Goal: Transaction & Acquisition: Download file/media

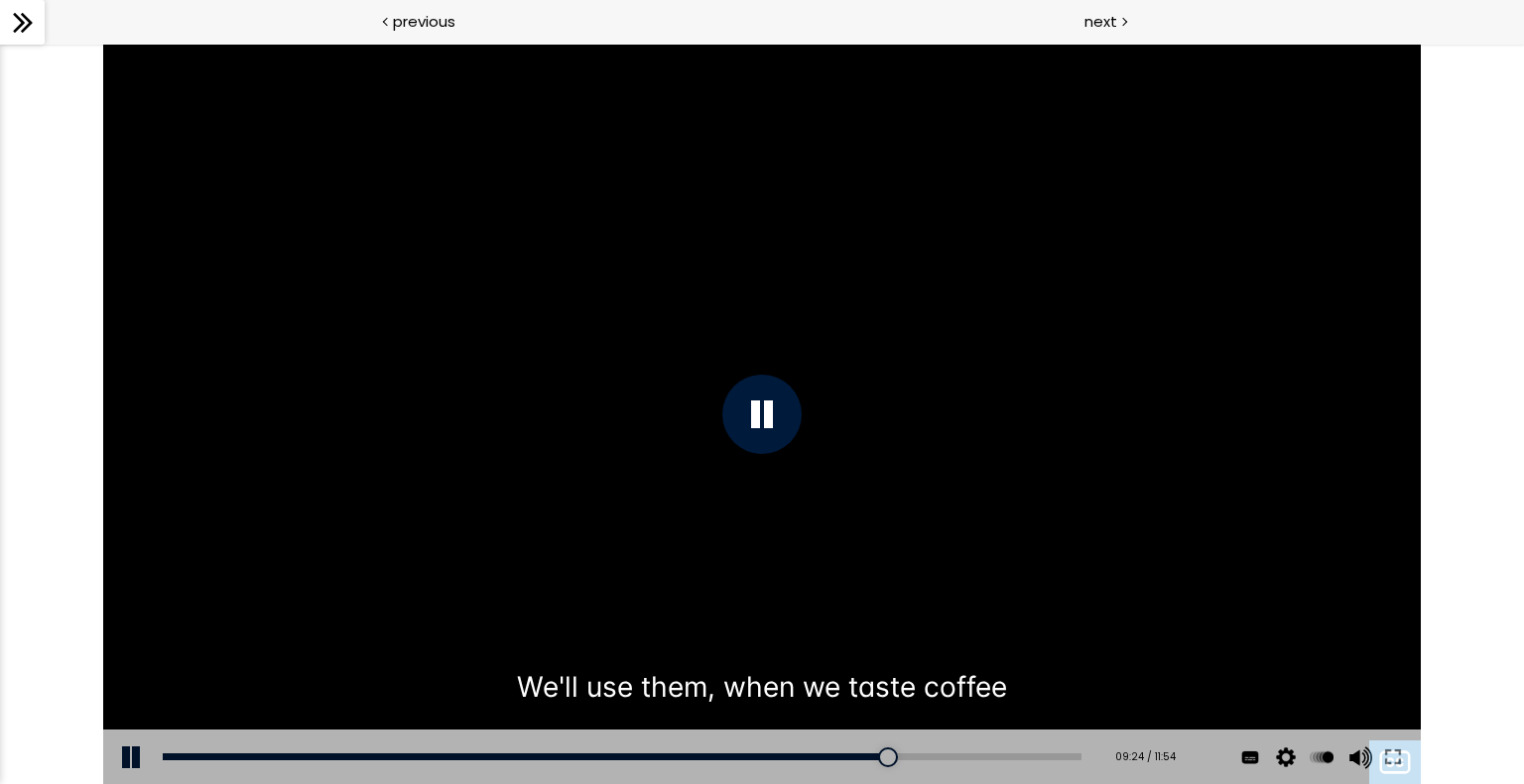
scroll to position [399, 0]
click at [399, 263] on div at bounding box center [762, 414] width 1318 height 741
click at [728, 447] on div at bounding box center [762, 414] width 1318 height 741
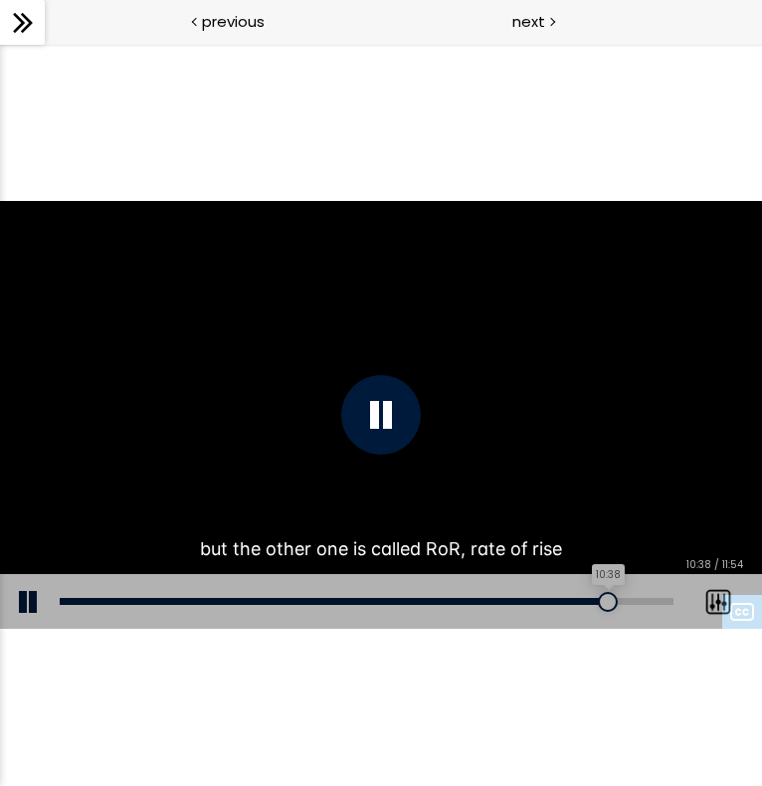
click at [608, 600] on div "10:38" at bounding box center [367, 601] width 614 height 7
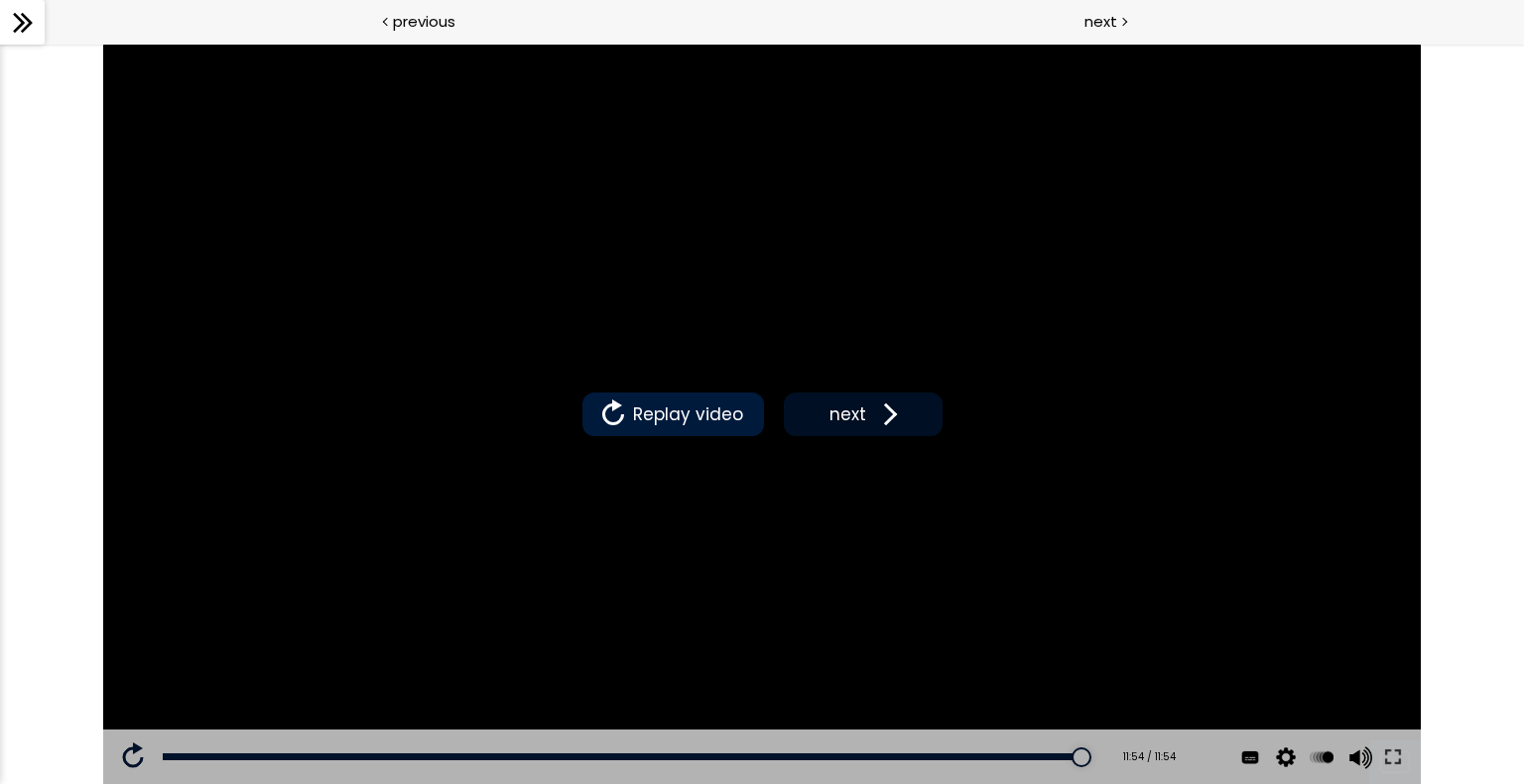
click at [893, 418] on span at bounding box center [886, 414] width 30 height 30
click at [30, 35] on icon at bounding box center [23, 23] width 30 height 30
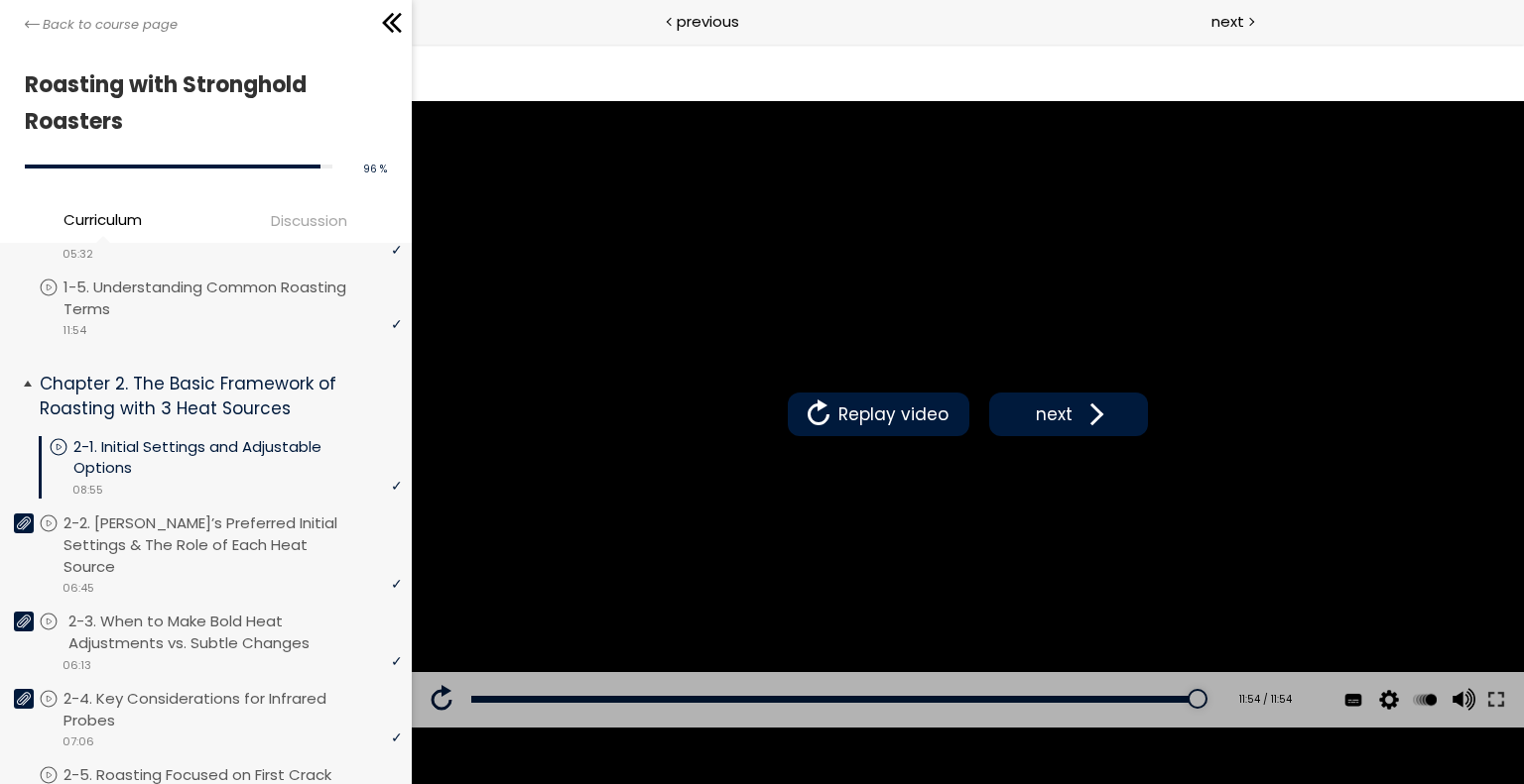
scroll to position [407, 0]
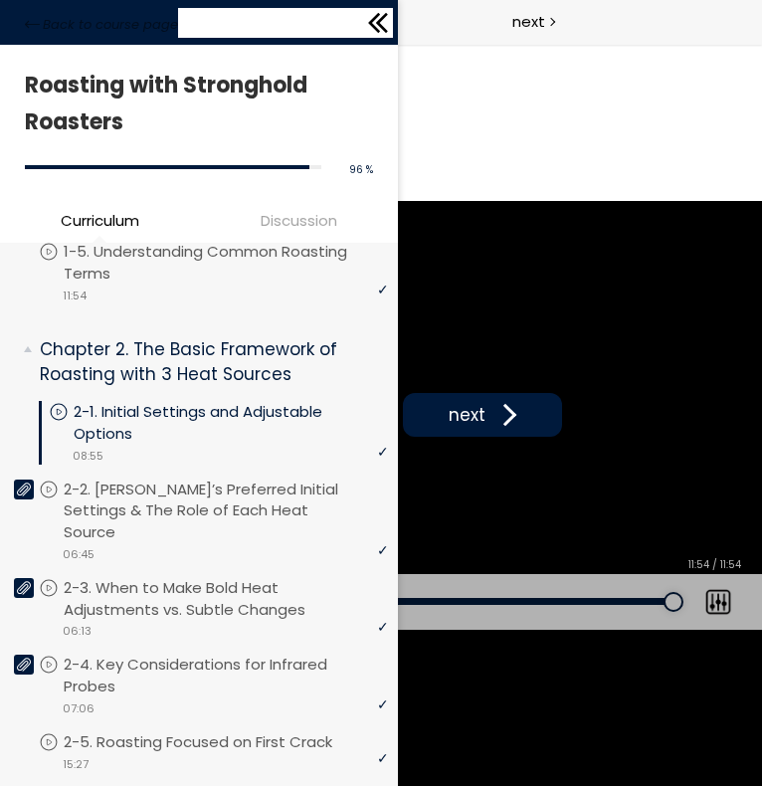
click at [33, 37] on div "Back to course page" at bounding box center [199, 22] width 398 height 45
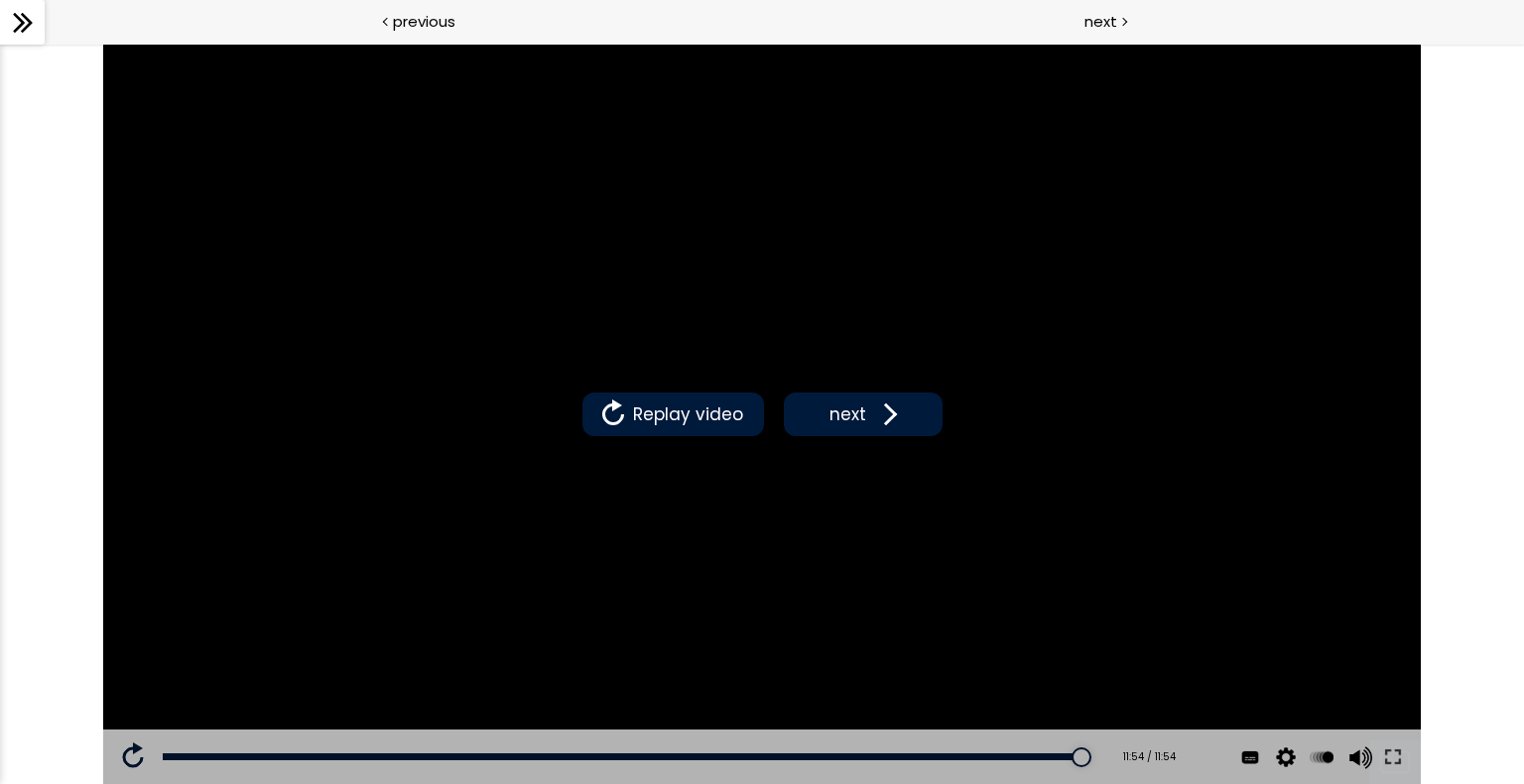
click at [40, 31] on div at bounding box center [22, 22] width 45 height 45
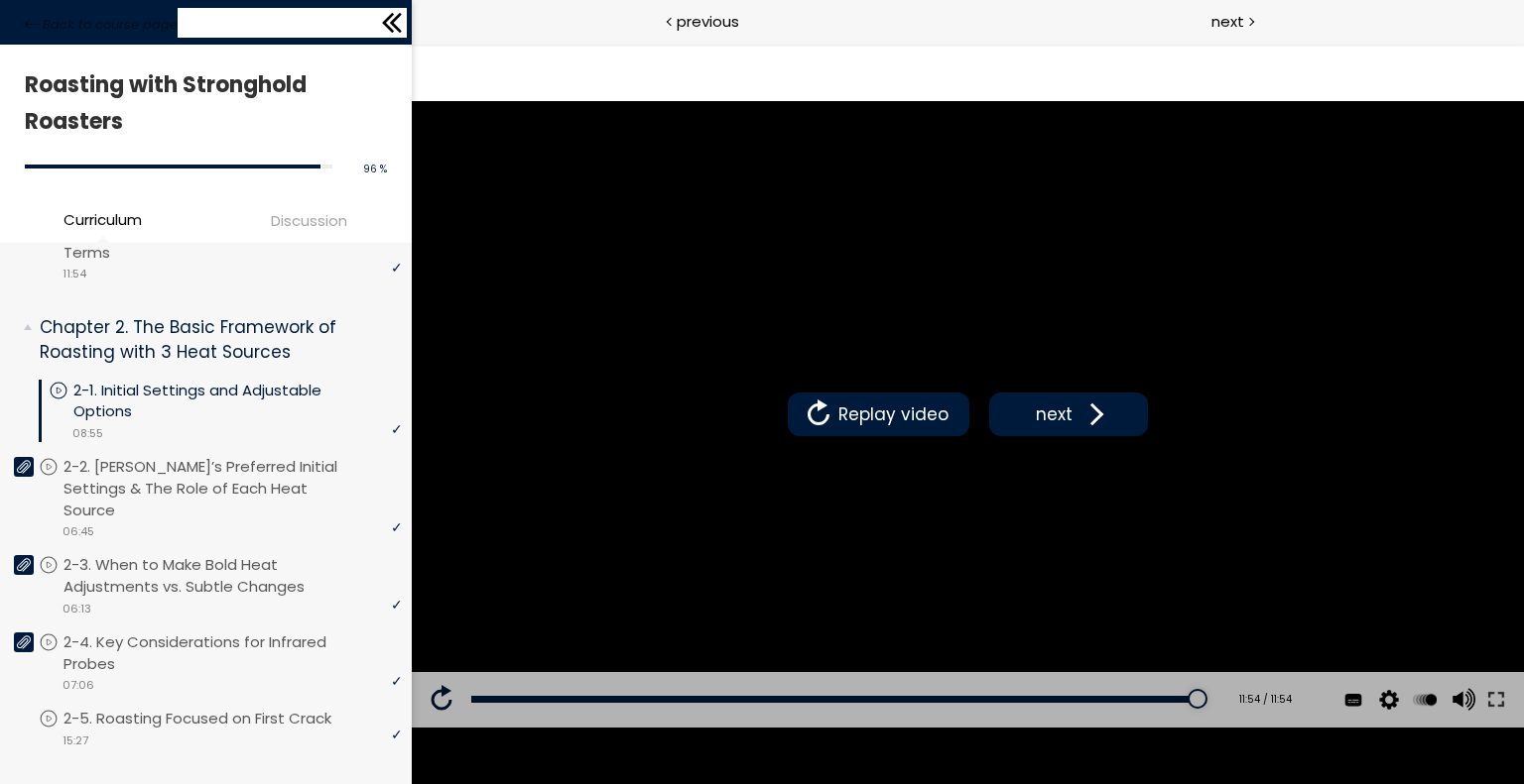
click at [379, 22] on icon at bounding box center [392, 23] width 30 height 30
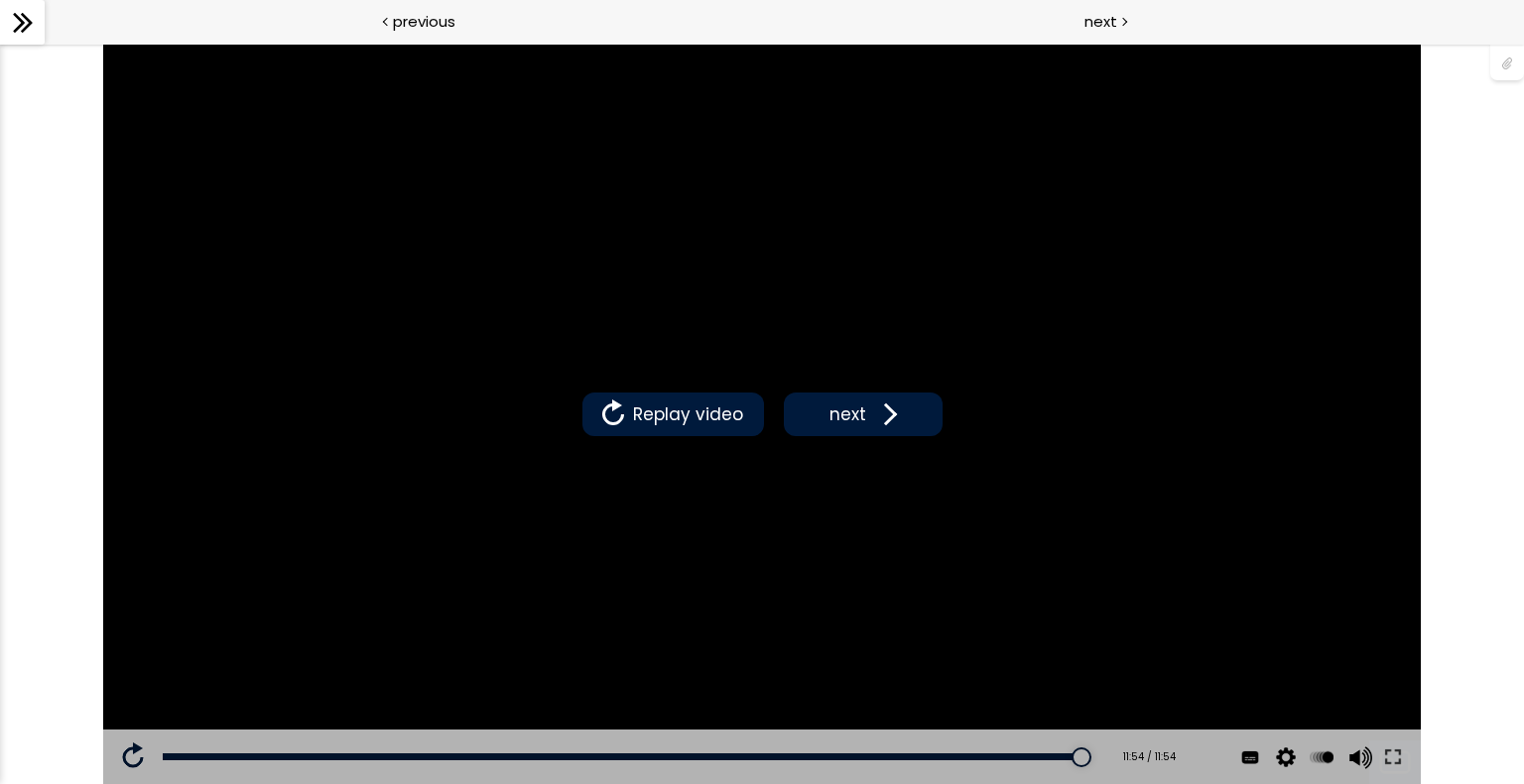
click at [19, 21] on icon at bounding box center [23, 23] width 30 height 30
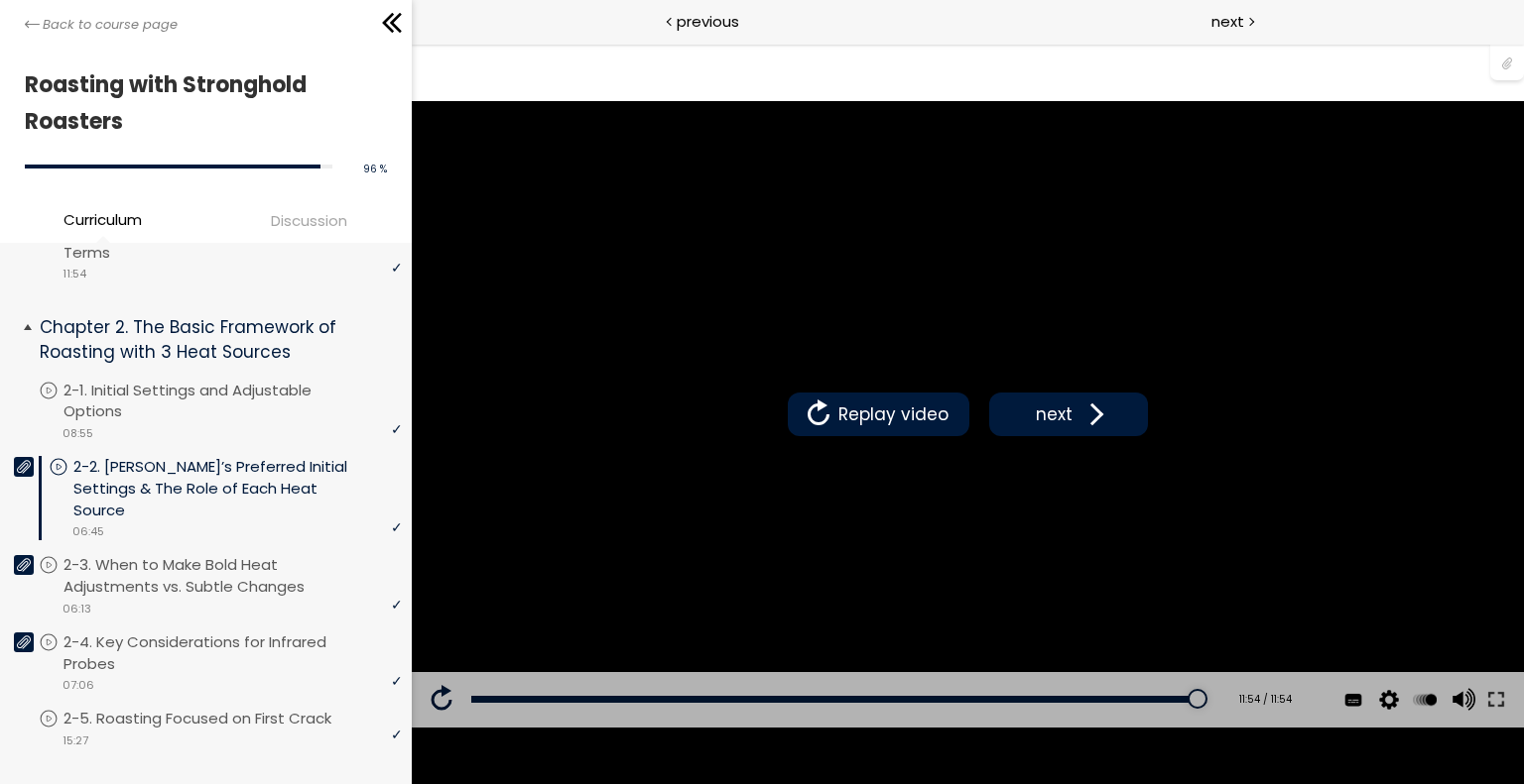
click at [15, 477] on div at bounding box center [24, 467] width 20 height 20
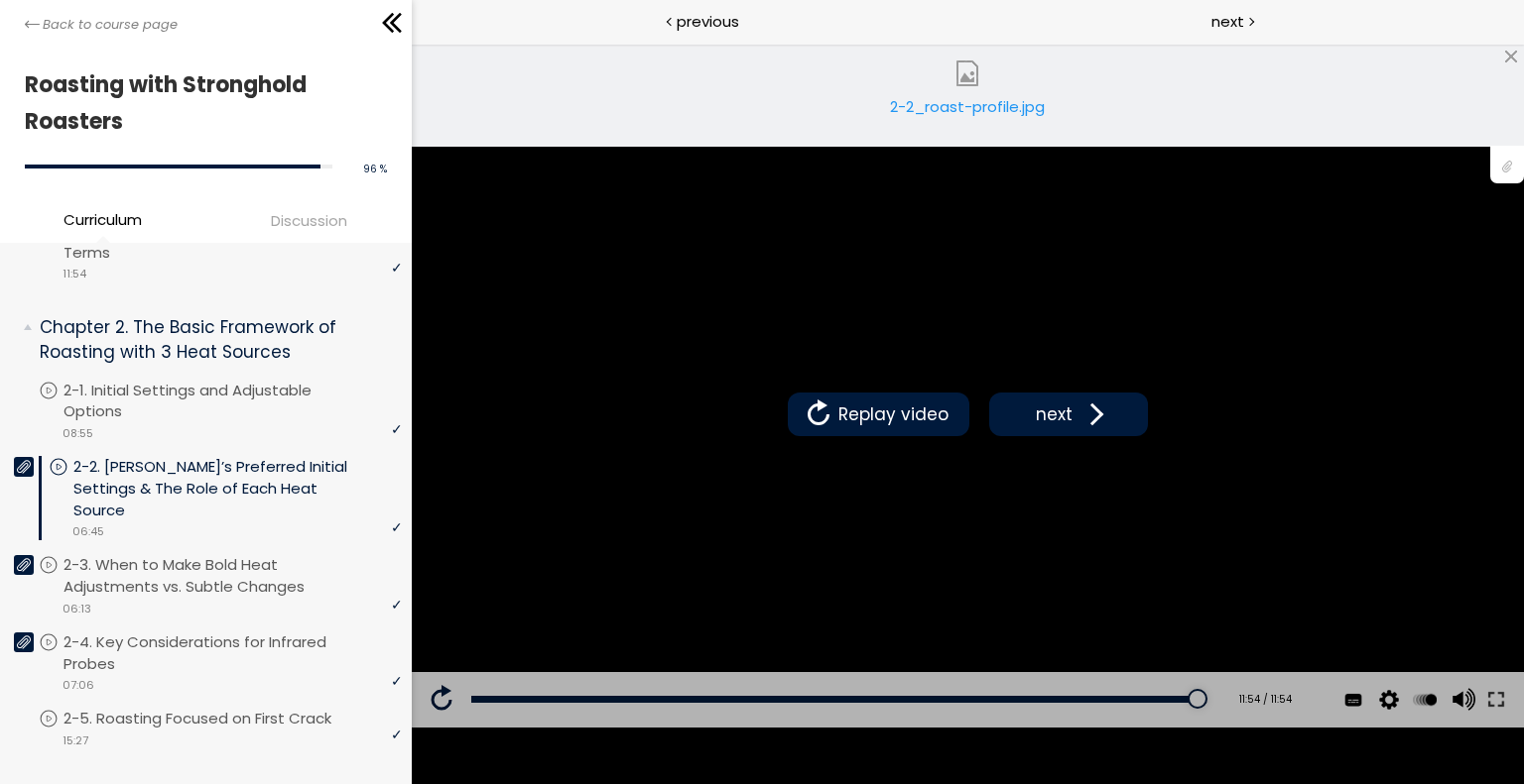
click at [942, 102] on div "2-2_roast-profile.jpg" at bounding box center [967, 116] width 168 height 40
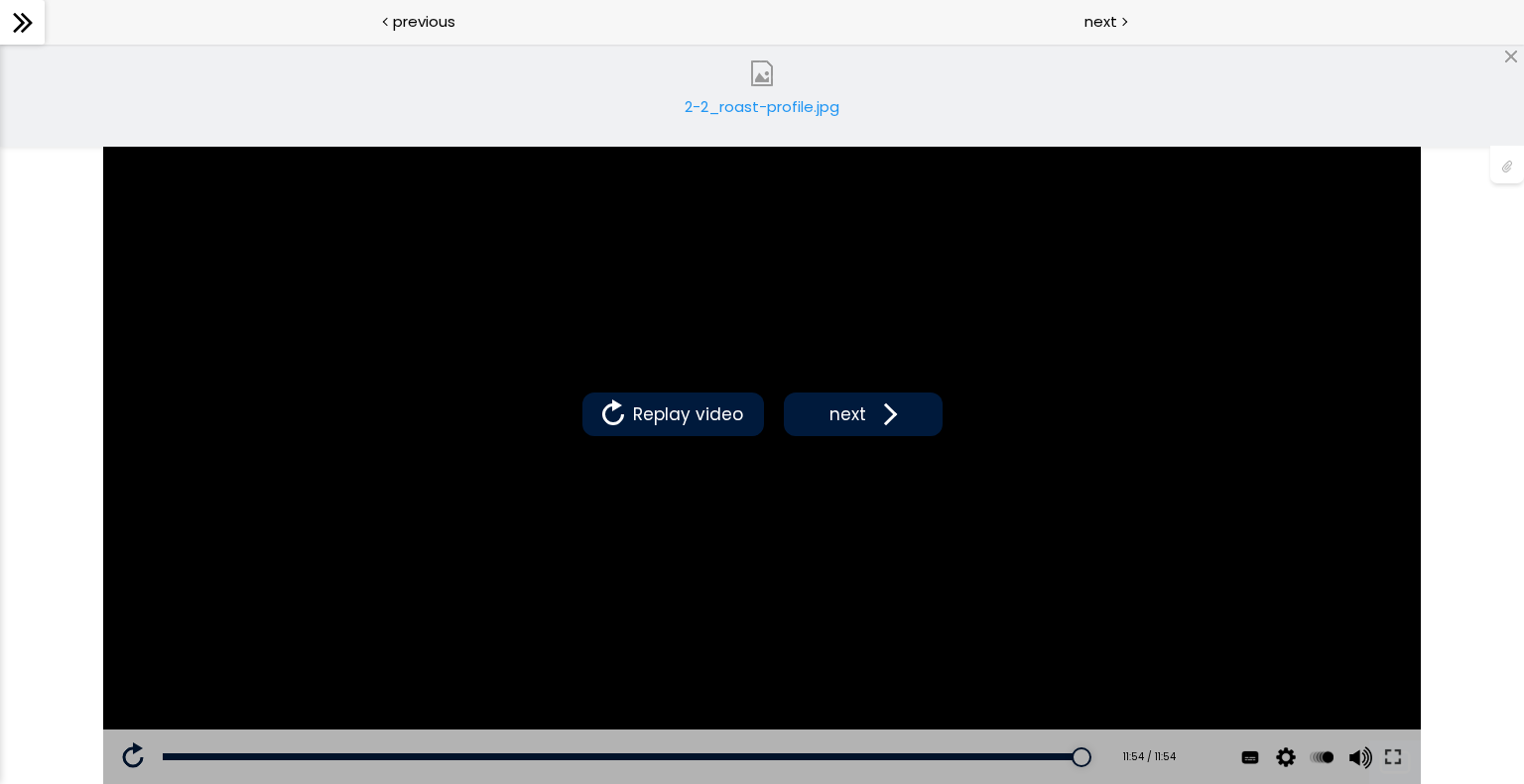
click at [32, 21] on icon at bounding box center [23, 23] width 30 height 30
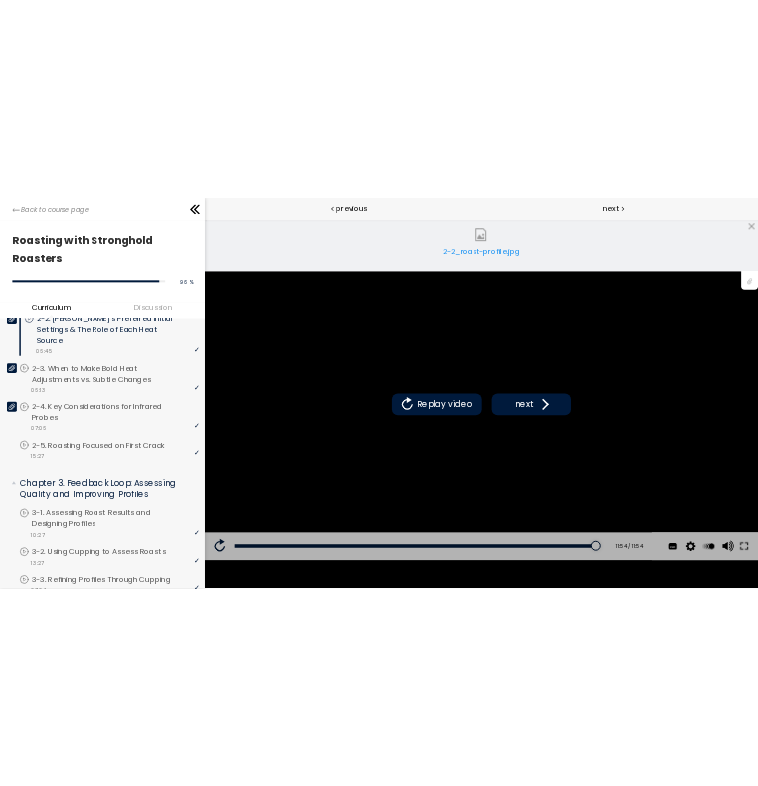
scroll to position [637, 0]
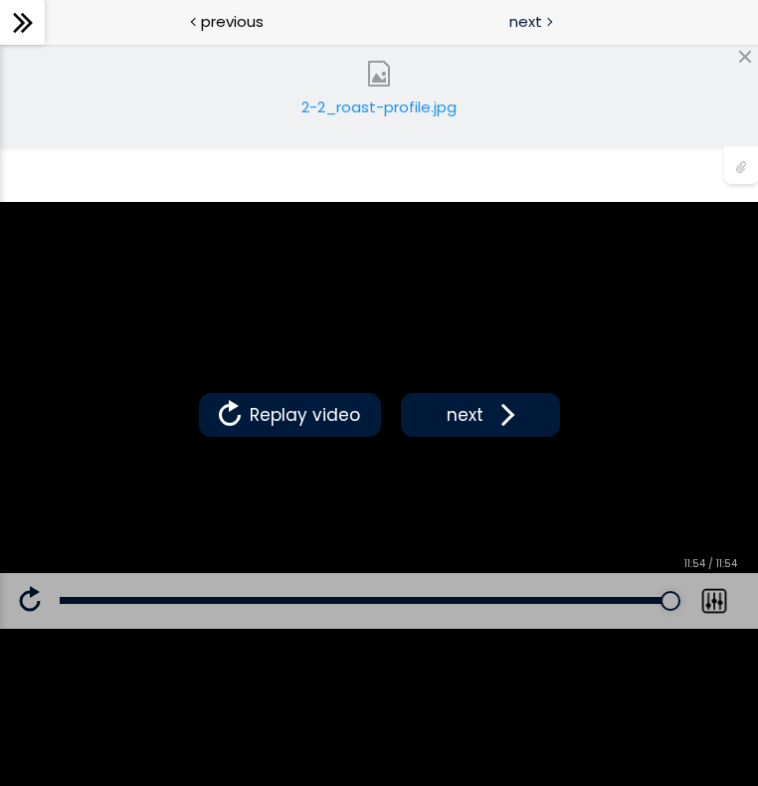
click at [537, 15] on span "next" at bounding box center [526, 21] width 33 height 23
click at [402, 102] on div "2-3_roast-profile.jpg" at bounding box center [379, 116] width 169 height 40
